Goal: Information Seeking & Learning: Check status

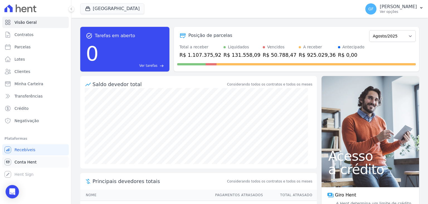
click at [28, 163] on span "Conta Hent" at bounding box center [26, 162] width 22 height 6
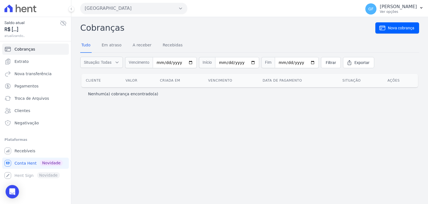
click at [61, 23] on icon at bounding box center [63, 23] width 7 height 7
click at [62, 23] on icon at bounding box center [63, 23] width 2 height 2
click at [62, 23] on icon at bounding box center [63, 23] width 7 height 7
click at [26, 66] on link "Extrato" at bounding box center [35, 61] width 67 height 11
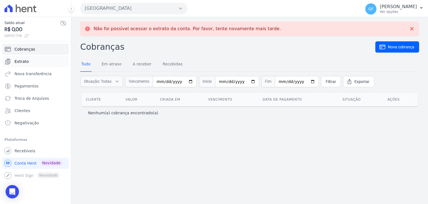
click at [17, 62] on span "Extrato" at bounding box center [22, 62] width 14 height 6
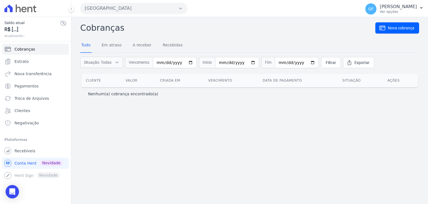
click at [65, 21] on icon at bounding box center [64, 23] width 6 height 5
click at [66, 21] on icon at bounding box center [63, 23] width 7 height 7
click at [25, 62] on span "Extrato" at bounding box center [22, 62] width 14 height 6
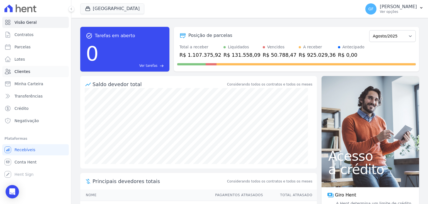
click at [19, 69] on span "Clientes" at bounding box center [23, 72] width 16 height 6
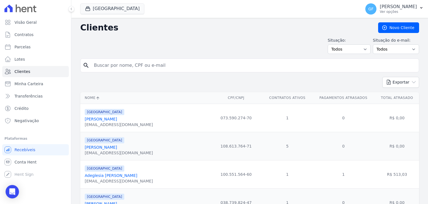
click at [116, 66] on input "search" at bounding box center [254, 65] width 326 height 11
type input "[PERSON_NAME]"
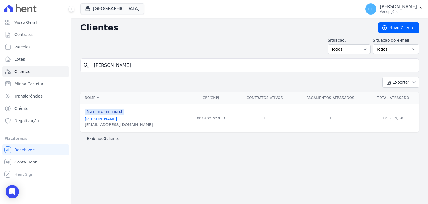
click at [111, 119] on link "[PERSON_NAME]" at bounding box center [101, 119] width 32 height 4
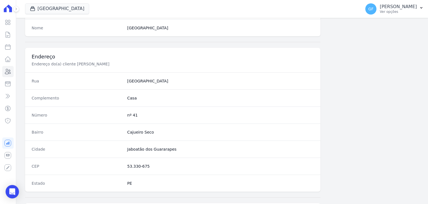
scroll to position [317, 0]
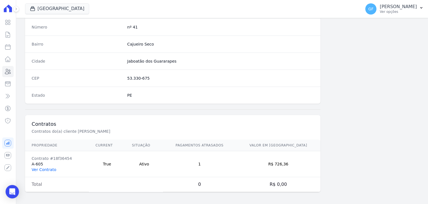
click at [48, 167] on link "Ver Contrato" at bounding box center [44, 169] width 25 height 4
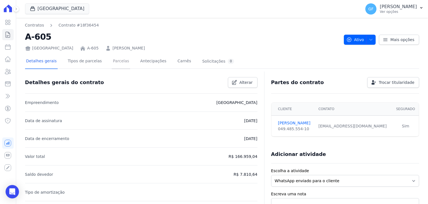
click at [112, 59] on link "Parcelas" at bounding box center [121, 61] width 18 height 15
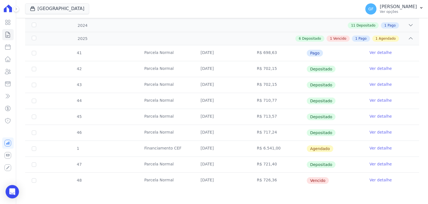
scroll to position [125, 0]
drag, startPoint x: 199, startPoint y: 180, endPoint x: 282, endPoint y: 182, distance: 83.1
click at [282, 182] on tr "48 [GEOGRAPHIC_DATA] [DATE] R$ 726,36 [GEOGRAPHIC_DATA] Ver detalhe" at bounding box center [222, 180] width 394 height 16
click at [373, 180] on link "Ver detalhe" at bounding box center [381, 180] width 22 height 6
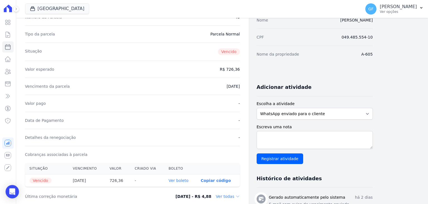
scroll to position [139, 0]
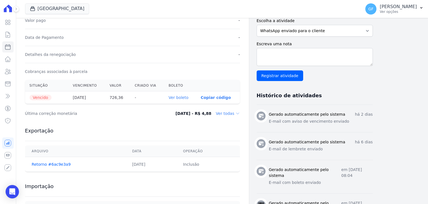
click at [178, 99] on link "Ver boleto" at bounding box center [179, 97] width 20 height 4
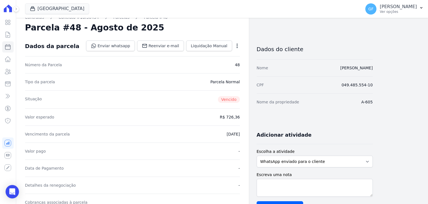
scroll to position [0, 0]
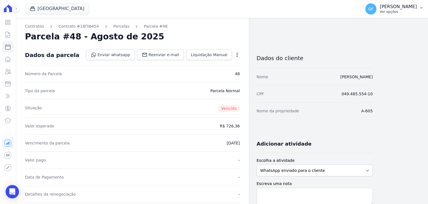
click at [383, 10] on div "GF [PERSON_NAME] Ver opções" at bounding box center [392, 8] width 52 height 11
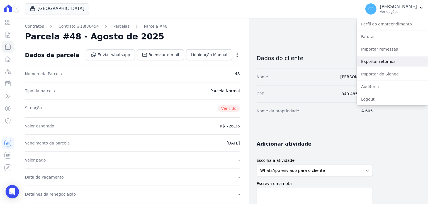
click at [379, 61] on link "Exportar retornos" at bounding box center [392, 61] width 71 height 10
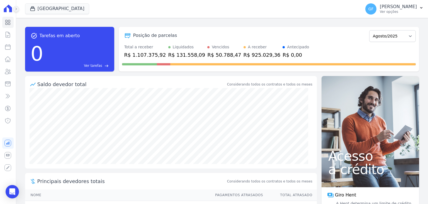
click at [15, 6] on button at bounding box center [16, 9] width 6 height 6
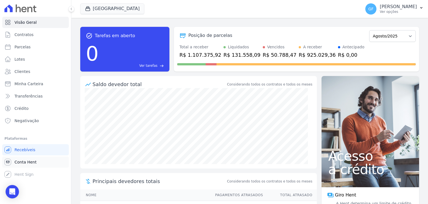
click at [20, 162] on span "Conta Hent" at bounding box center [26, 162] width 22 height 6
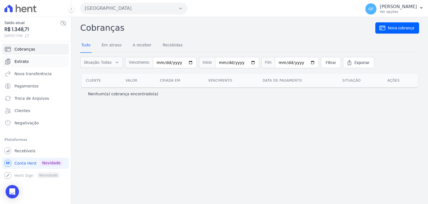
click at [17, 62] on span "Extrato" at bounding box center [22, 62] width 14 height 6
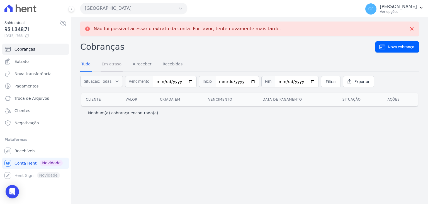
click at [114, 66] on link "Em atraso" at bounding box center [112, 64] width 22 height 15
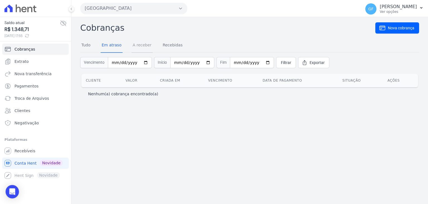
click at [141, 45] on link "A receber" at bounding box center [142, 45] width 21 height 15
click at [162, 45] on link "Recebidas" at bounding box center [173, 45] width 22 height 15
click at [33, 65] on link "Extrato" at bounding box center [35, 61] width 67 height 11
click at [27, 63] on span "Extrato" at bounding box center [22, 62] width 14 height 6
